Goal: Task Accomplishment & Management: Use online tool/utility

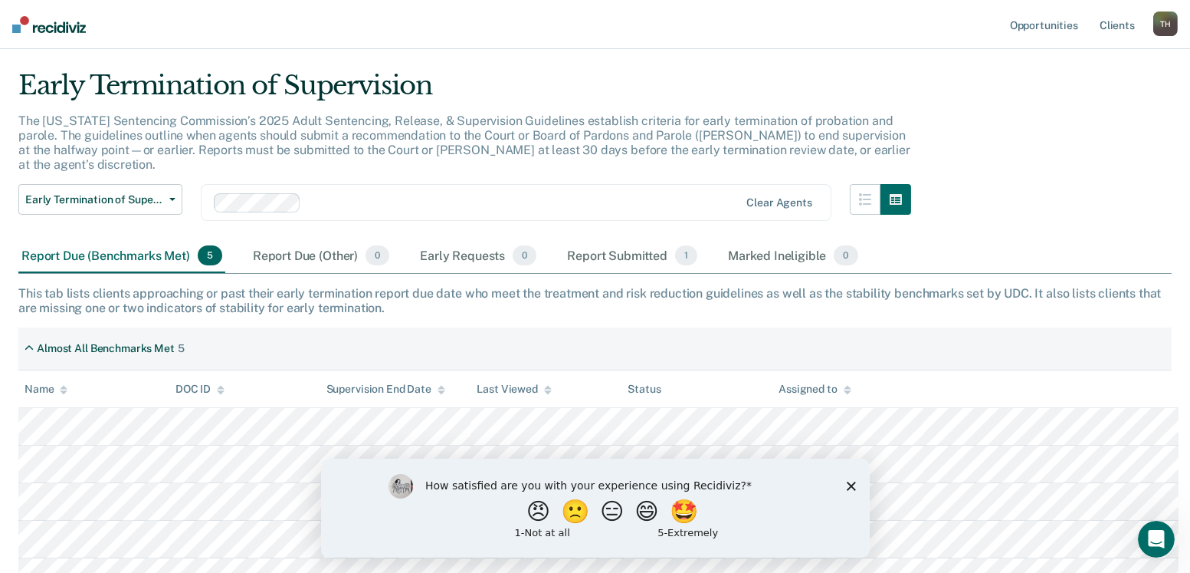
scroll to position [68, 0]
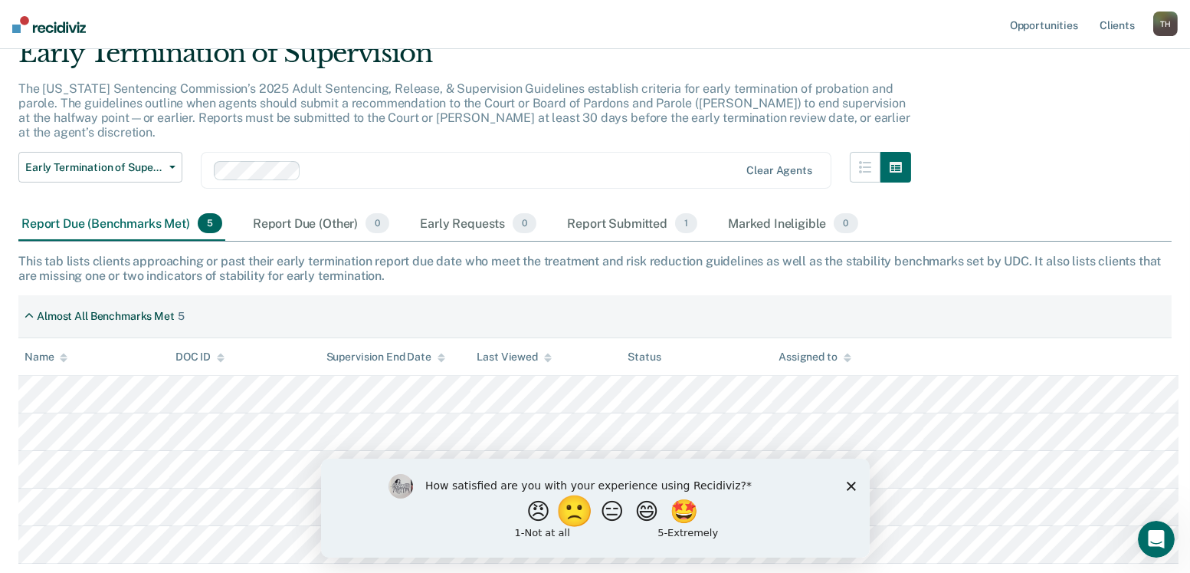
click at [566, 503] on button "🙁" at bounding box center [576, 510] width 41 height 31
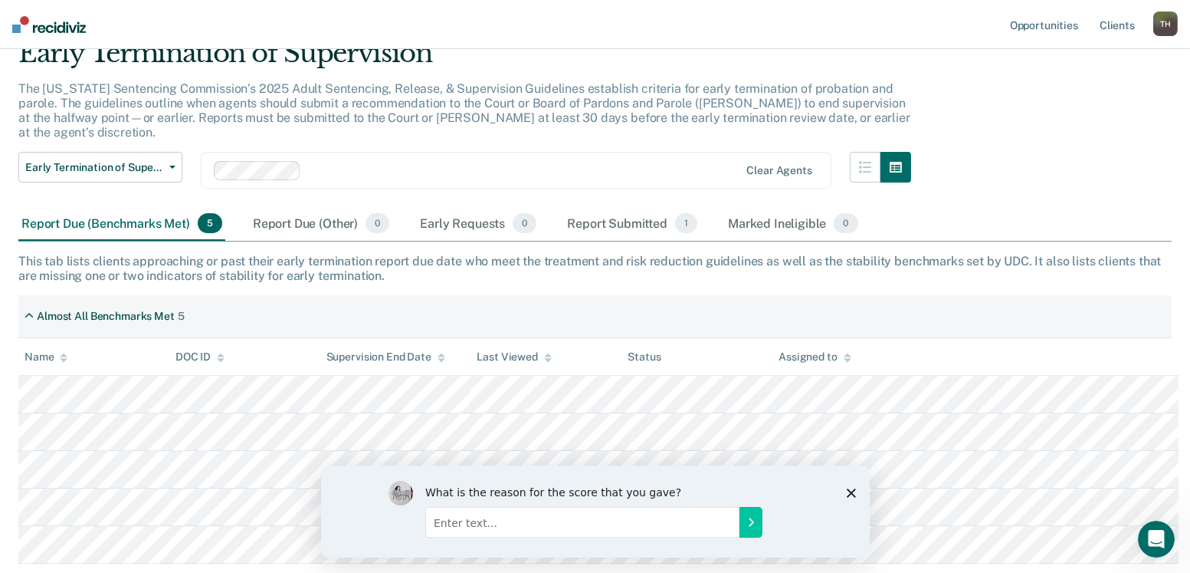
click at [855, 489] on div "What is the reason for the score that you gave?" at bounding box center [594, 511] width 549 height 92
click at [846, 491] on icon "Close survey" at bounding box center [850, 492] width 9 height 9
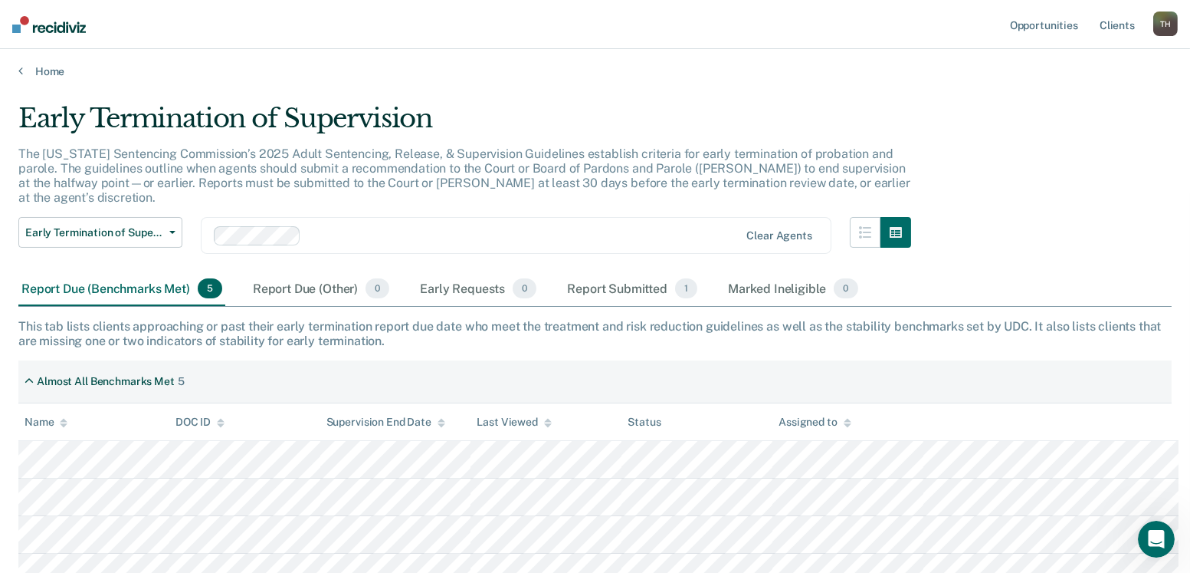
scroll to position [0, 0]
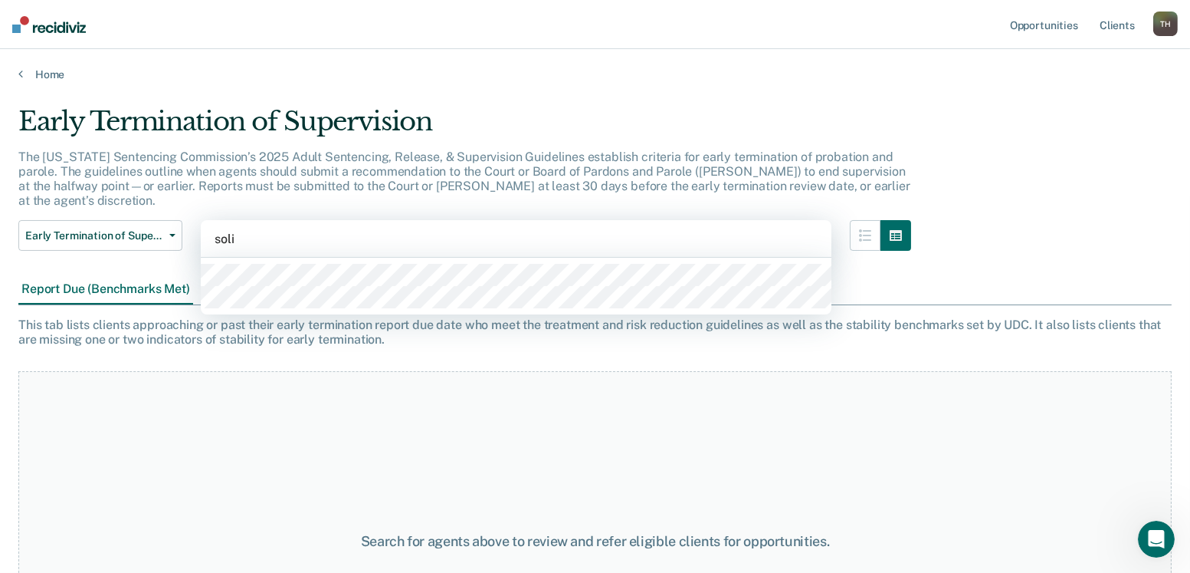
type input "[PERSON_NAME]"
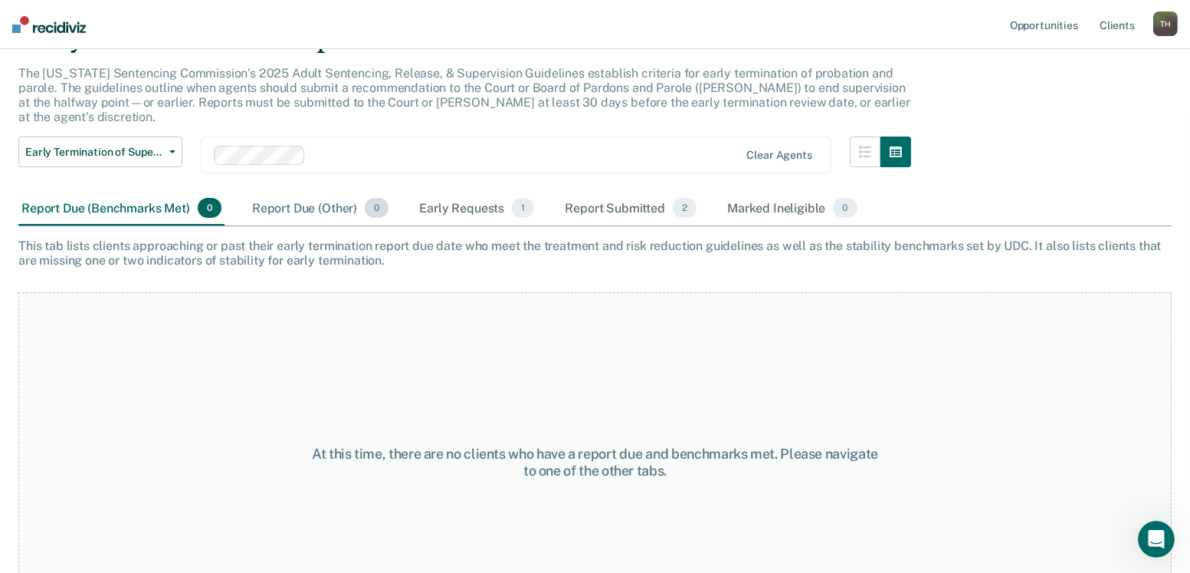
scroll to position [85, 0]
click at [562, 190] on div "Report Submitted 2" at bounding box center [631, 207] width 138 height 34
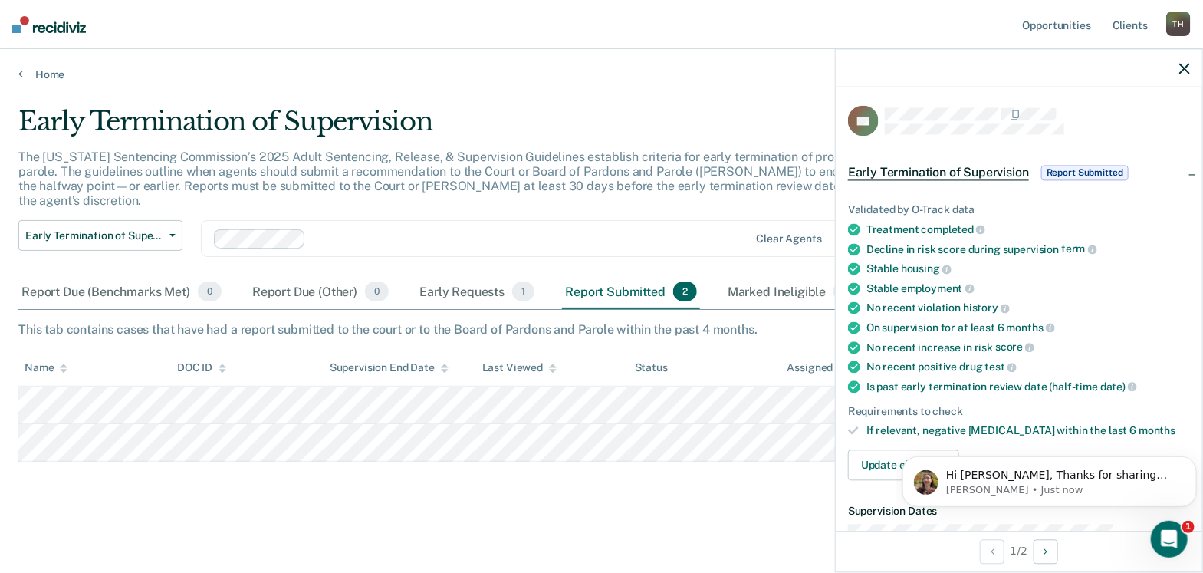
scroll to position [0, 0]
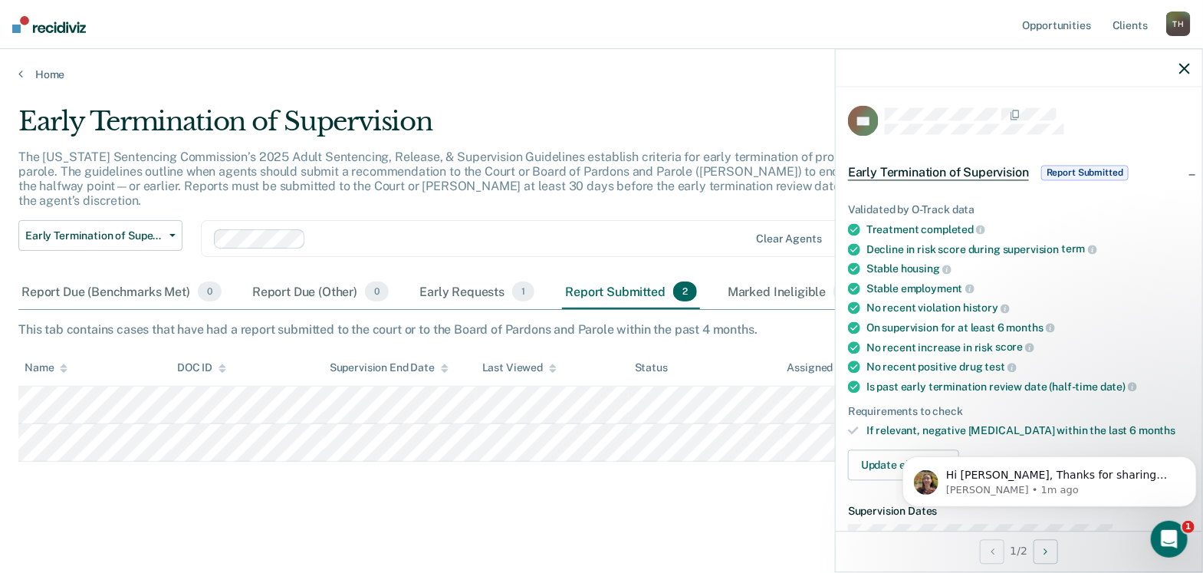
click at [581, 458] on div "Early Termination of Supervision The [US_STATE] Sentencing Commission’s 2025 Ad…" at bounding box center [601, 282] width 1166 height 352
click at [476, 501] on div "Early Termination of Supervision The [US_STATE] Sentencing Commission’s 2025 Ad…" at bounding box center [601, 306] width 1166 height 401
click at [306, 81] on main "Early Termination of Supervision The [US_STATE] Sentencing Commission’s 2025 Ad…" at bounding box center [601, 324] width 1203 height 487
click at [1185, 63] on icon "button" at bounding box center [1184, 68] width 11 height 11
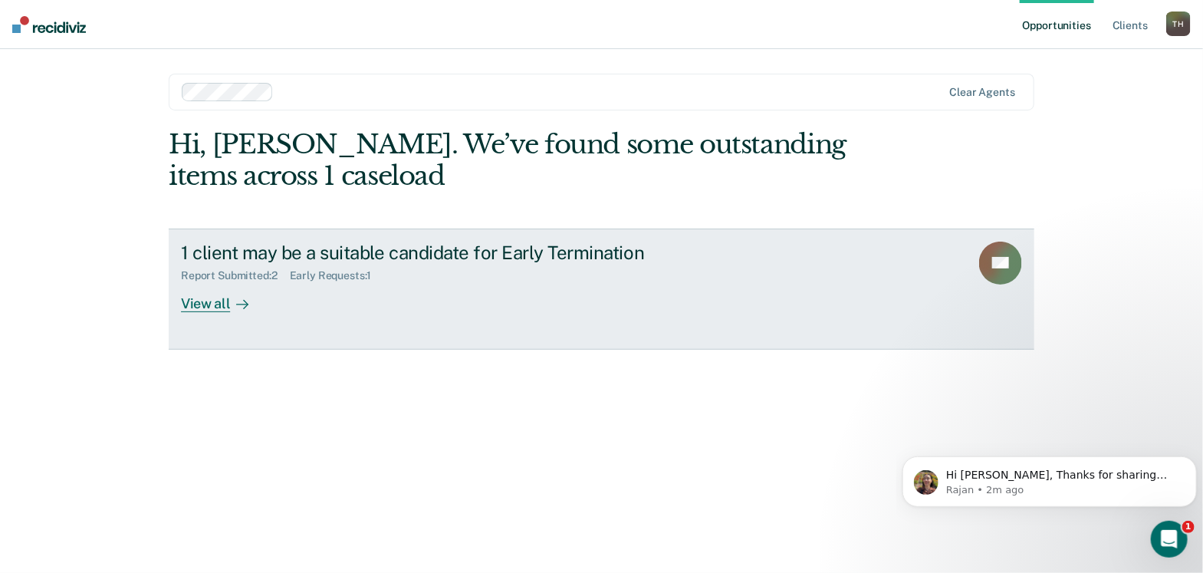
click at [202, 282] on div "View all" at bounding box center [224, 297] width 86 height 30
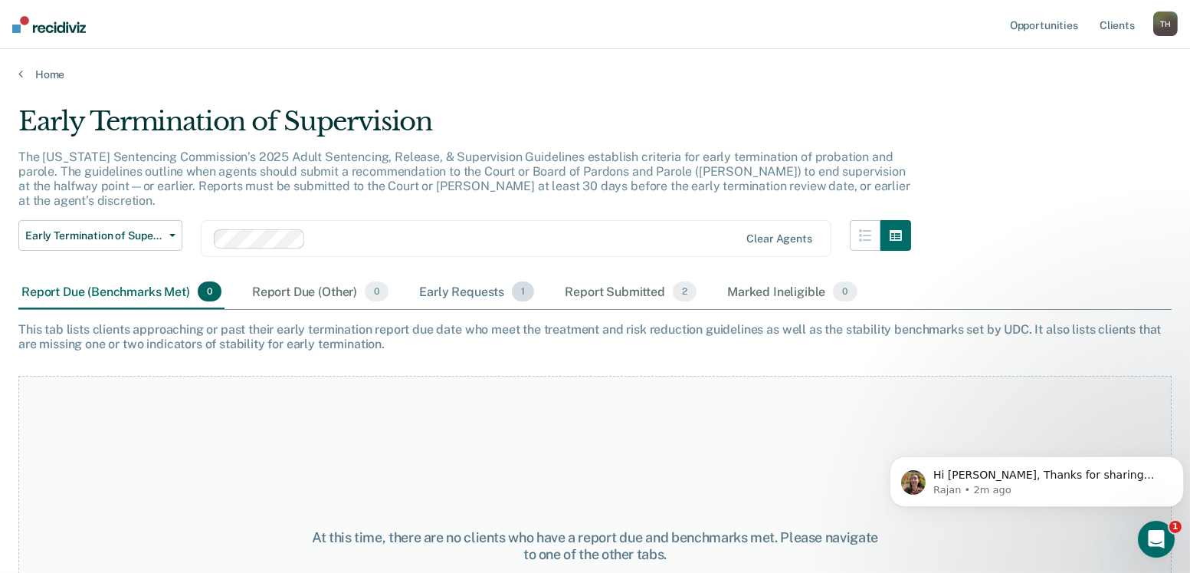
click at [416, 275] on div "Early Requests 1" at bounding box center [476, 292] width 121 height 34
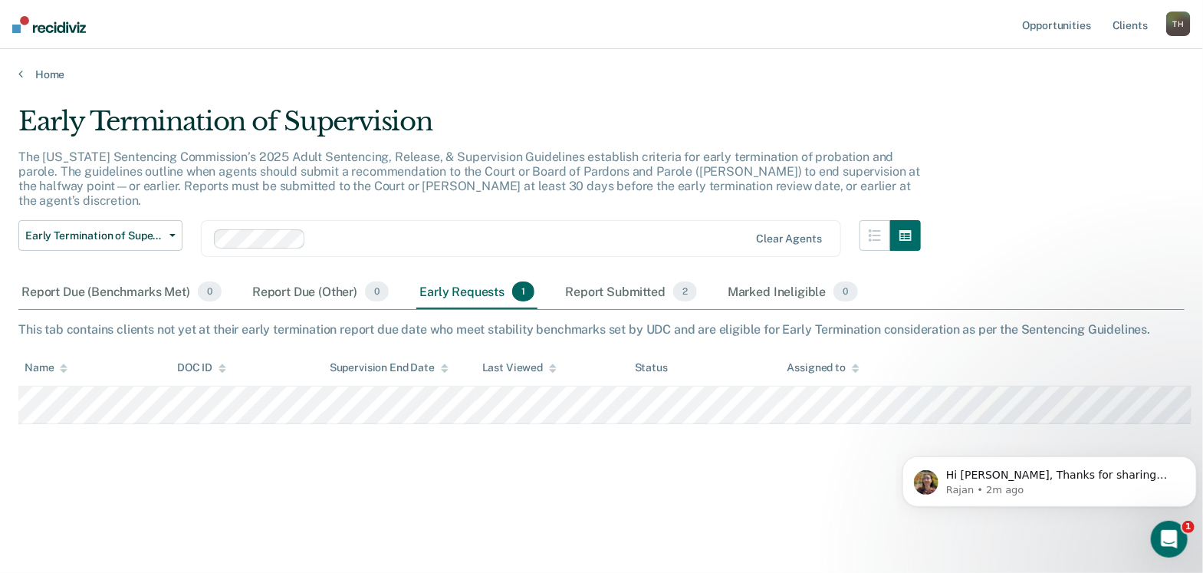
drag, startPoint x: 589, startPoint y: 437, endPoint x: 583, endPoint y: 431, distance: 9.2
click at [588, 435] on div "Early Termination of Supervision The [US_STATE] Sentencing Commission’s 2025 Ad…" at bounding box center [601, 282] width 1166 height 352
